Goal: Task Accomplishment & Management: Complete application form

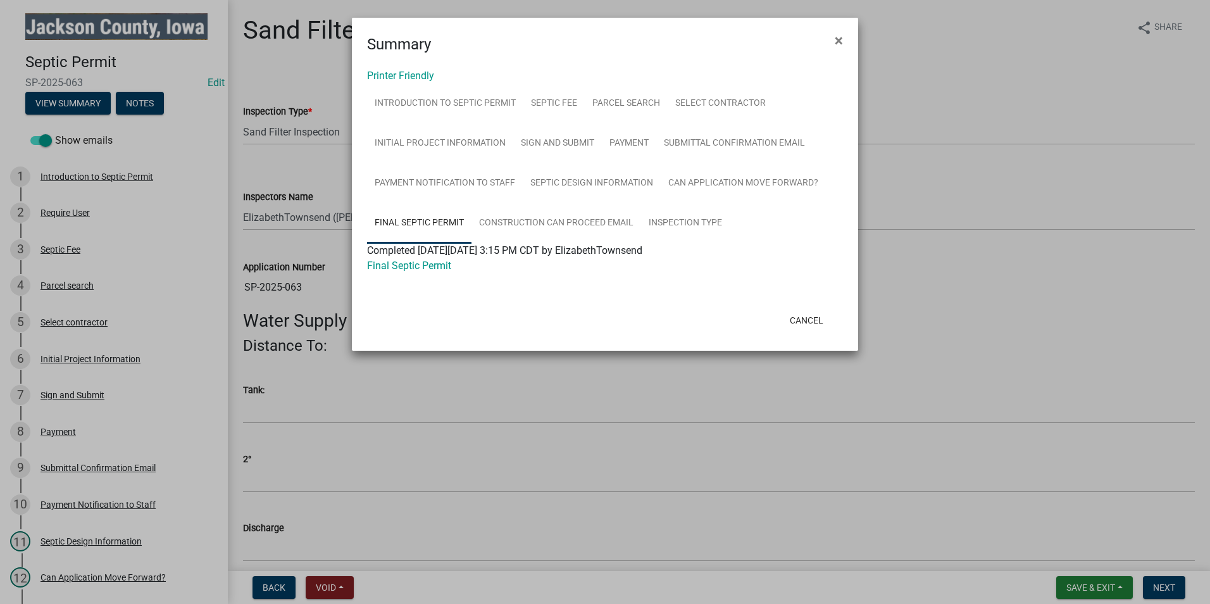
select select "8b01e099-4a24-4825-befa-1c944ae133b5"
select select "a3873a1b-6e26-41c8-b1e9-189df5d0ae8c"
click at [811, 323] on button "Cancel" at bounding box center [807, 320] width 54 height 23
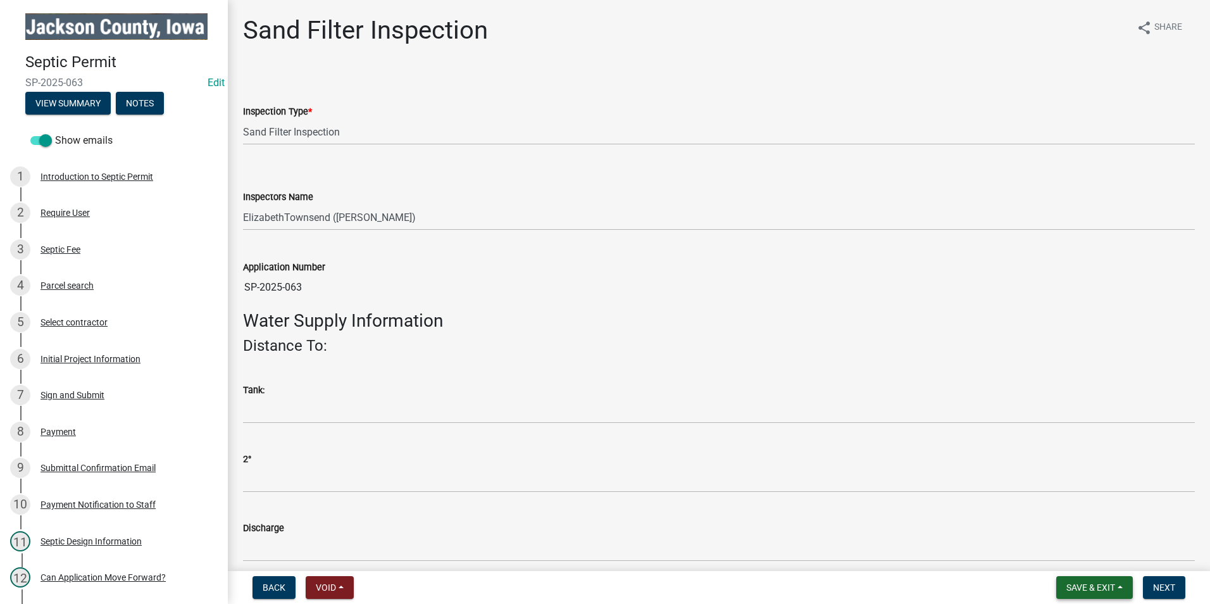
click at [1073, 588] on span "Save & Exit" at bounding box center [1090, 587] width 49 height 10
click at [1078, 561] on button "Save & Exit" at bounding box center [1081, 554] width 101 height 30
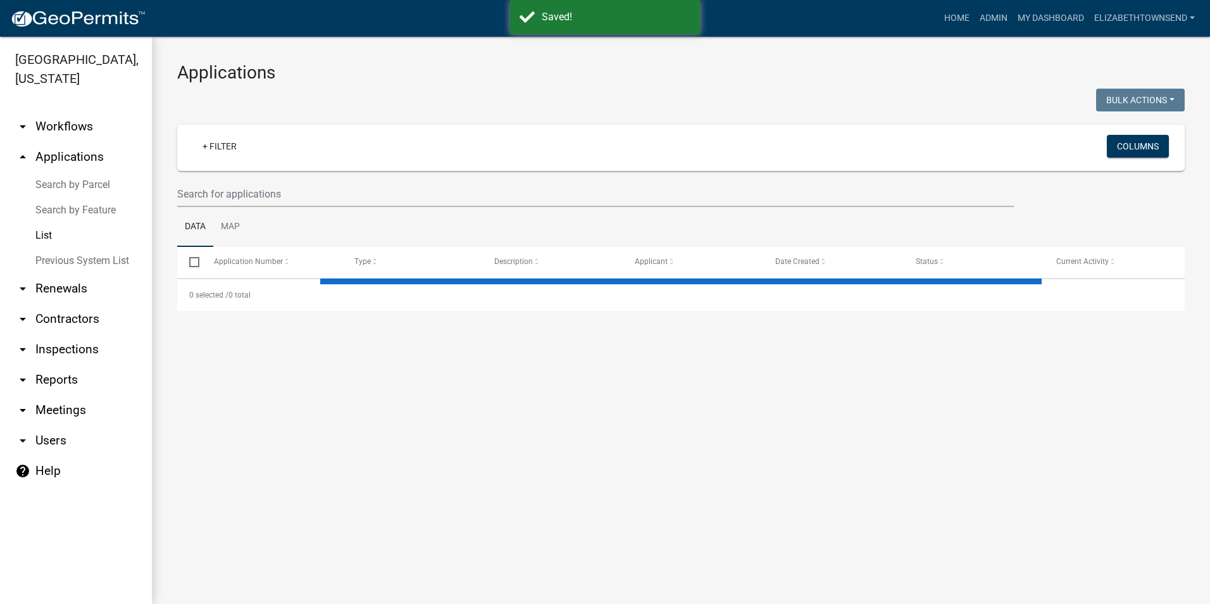
select select "3: 100"
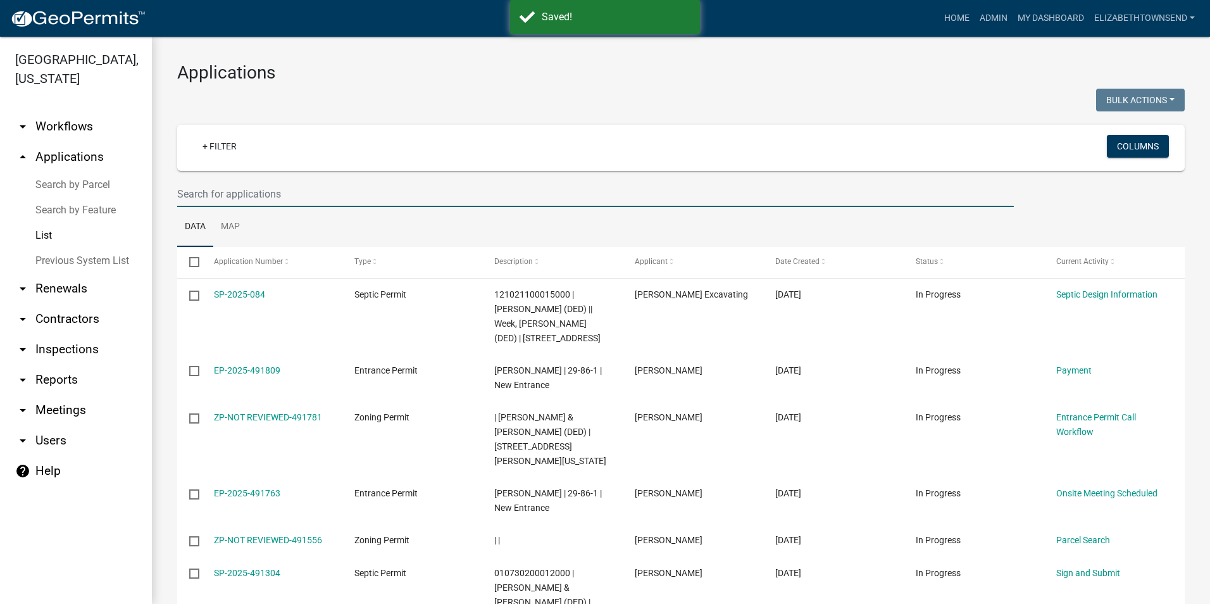
click at [261, 194] on input "text" at bounding box center [595, 194] width 836 height 26
type input "[PERSON_NAME]"
